Goal: Task Accomplishment & Management: Use online tool/utility

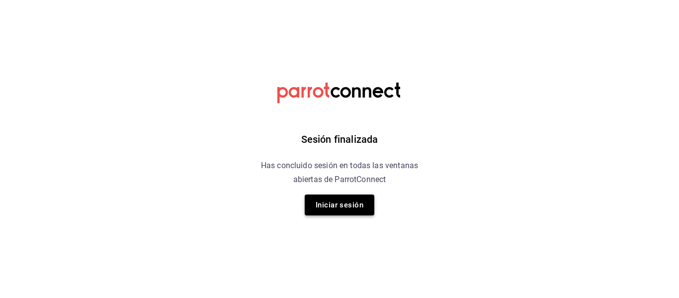
click at [356, 201] on button "Iniciar sesión" at bounding box center [340, 204] width 70 height 21
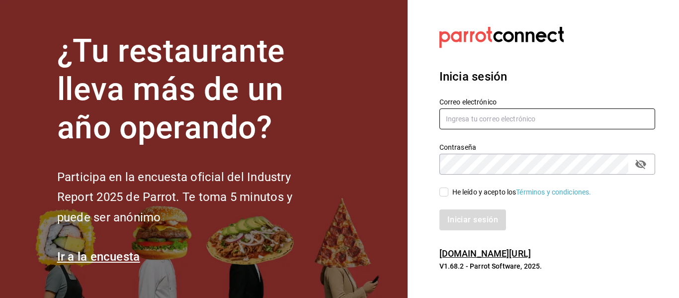
type input "[EMAIL_ADDRESS][DOMAIN_NAME]"
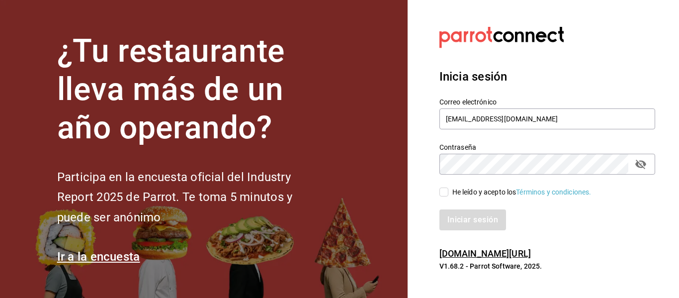
click at [448, 193] on span "He leído y acepto los Términos y condiciones." at bounding box center [519, 192] width 143 height 10
click at [448, 193] on input "He leído y acepto los Términos y condiciones." at bounding box center [443, 191] width 9 height 9
checkbox input "true"
click at [462, 220] on button "Iniciar sesión" at bounding box center [473, 219] width 68 height 21
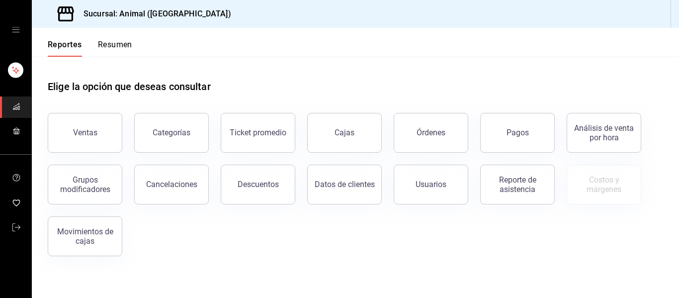
click at [527, 134] on div "Pagos" at bounding box center [517, 132] width 22 height 9
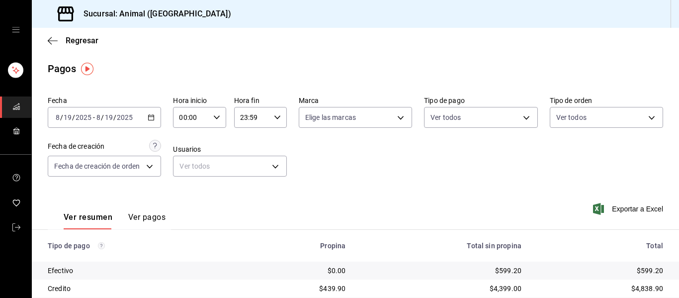
click at [148, 118] on icon "button" at bounding box center [151, 117] width 7 height 7
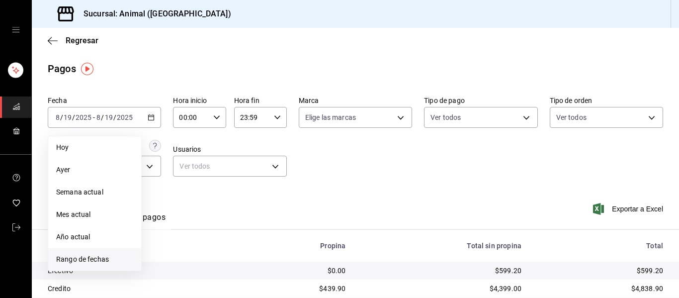
click at [95, 263] on span "Rango de fechas" at bounding box center [94, 259] width 77 height 10
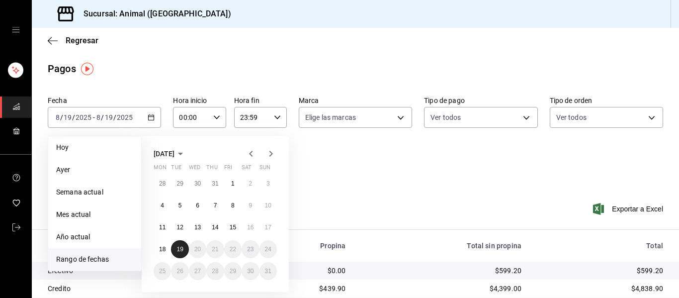
click at [181, 249] on abbr "19" at bounding box center [179, 248] width 6 height 7
click at [394, 167] on div "Fecha 2025-08-19 8 / 19 / 2025 - 2025-08-19 8 / 19 / 2025 Hoy Ayer Semana actua…" at bounding box center [355, 140] width 615 height 96
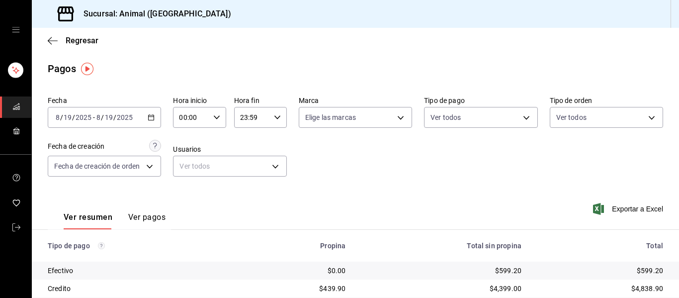
click at [213, 116] on icon "button" at bounding box center [216, 117] width 7 height 7
click at [184, 135] on span "04" at bounding box center [184, 139] width 10 height 8
type input "04:00"
click at [396, 123] on div at bounding box center [339, 149] width 679 height 298
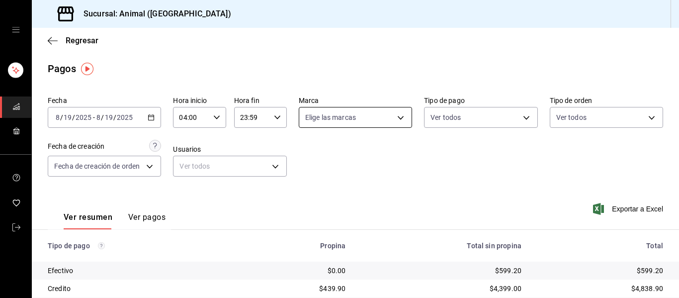
click at [396, 120] on body "Sucursal: Animal (Puebla) Regresar Pagos Fecha 2025-08-19 8 / 19 / 2025 - 2025-…" at bounding box center [339, 149] width 679 height 298
click at [320, 153] on div "Ver todas" at bounding box center [327, 154] width 51 height 21
type input "96838179-8fbb-4073-aae3-1789726318c8"
checkbox input "true"
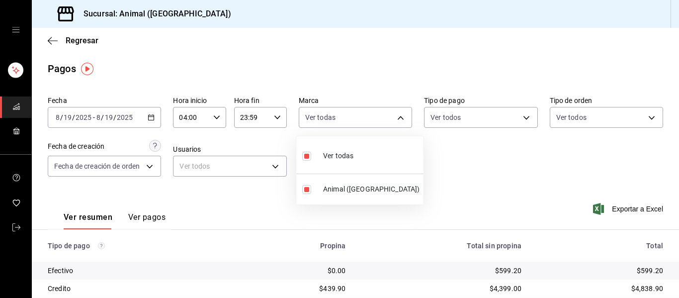
click at [523, 169] on div at bounding box center [339, 149] width 679 height 298
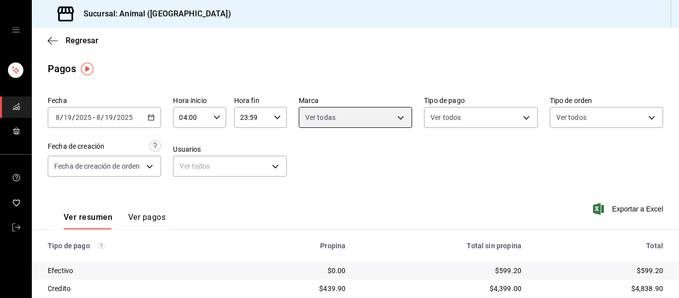
scroll to position [141, 0]
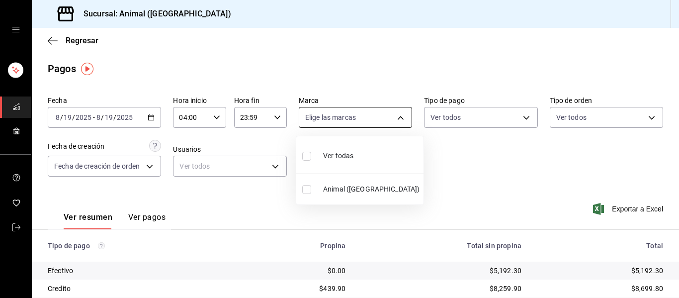
click at [398, 117] on body "Sucursal: Animal (Puebla) Regresar Pagos Fecha 2025-08-19 8 / 19 / 2025 - 2025-…" at bounding box center [339, 149] width 679 height 298
click at [362, 152] on li "Ver todas" at bounding box center [359, 154] width 127 height 29
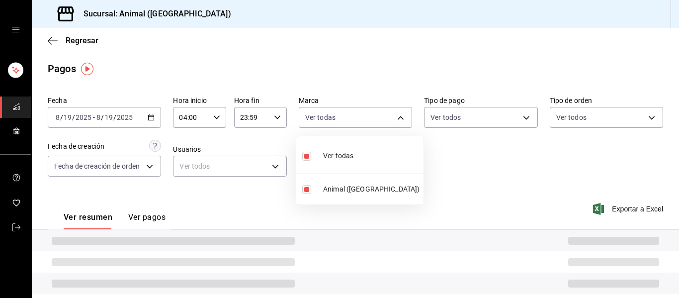
type input "96838179-8fbb-4073-aae3-1789726318c8"
checkbox input "true"
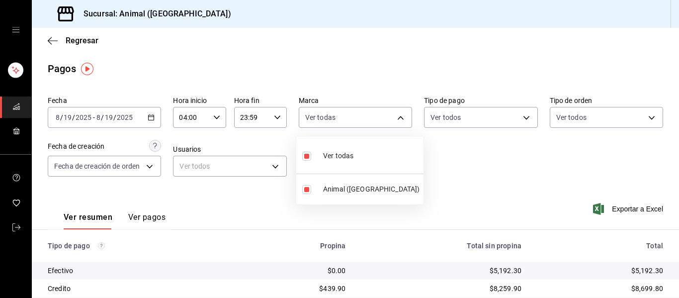
click at [574, 48] on div at bounding box center [339, 149] width 679 height 298
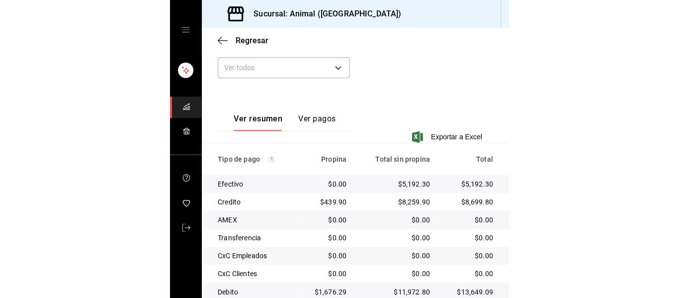
scroll to position [241, 0]
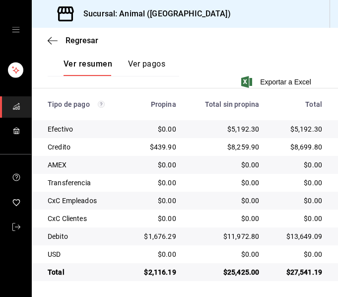
click at [201, 50] on div "Regresar" at bounding box center [185, 40] width 307 height 25
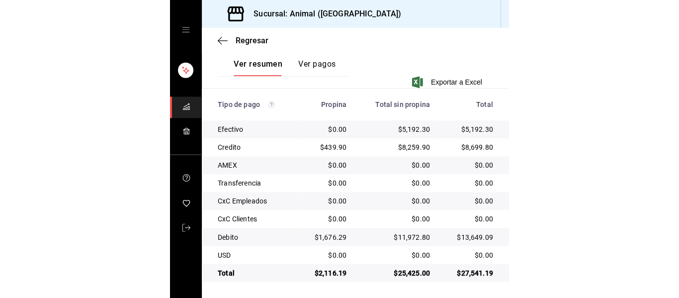
scroll to position [141, 0]
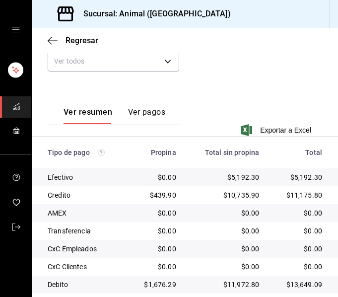
scroll to position [241, 0]
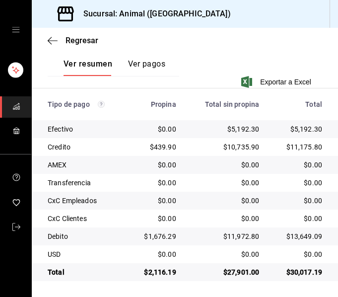
click at [245, 26] on div "Sucursal: Animal (Puebla)" at bounding box center [185, 14] width 307 height 28
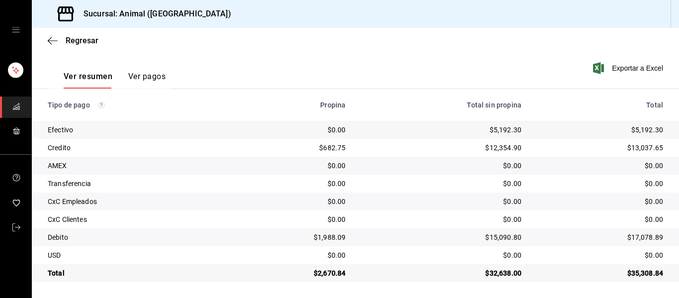
scroll to position [141, 0]
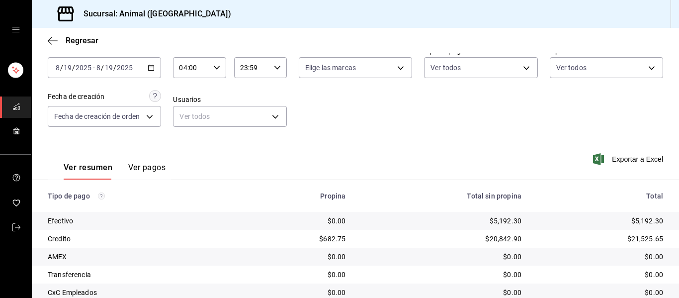
scroll to position [42, 0]
